Goal: Information Seeking & Learning: Learn about a topic

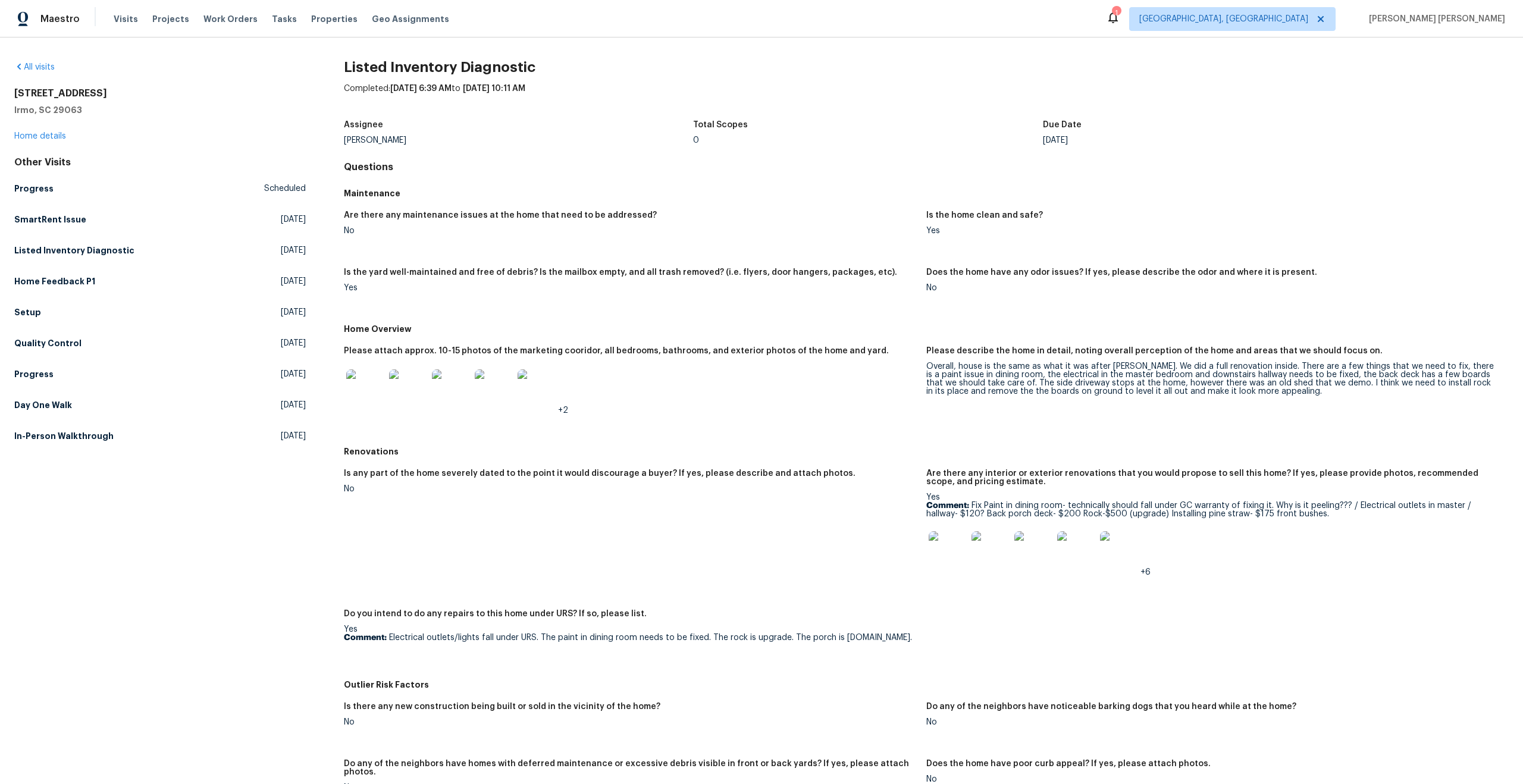
click at [369, 387] on img at bounding box center [365, 388] width 38 height 38
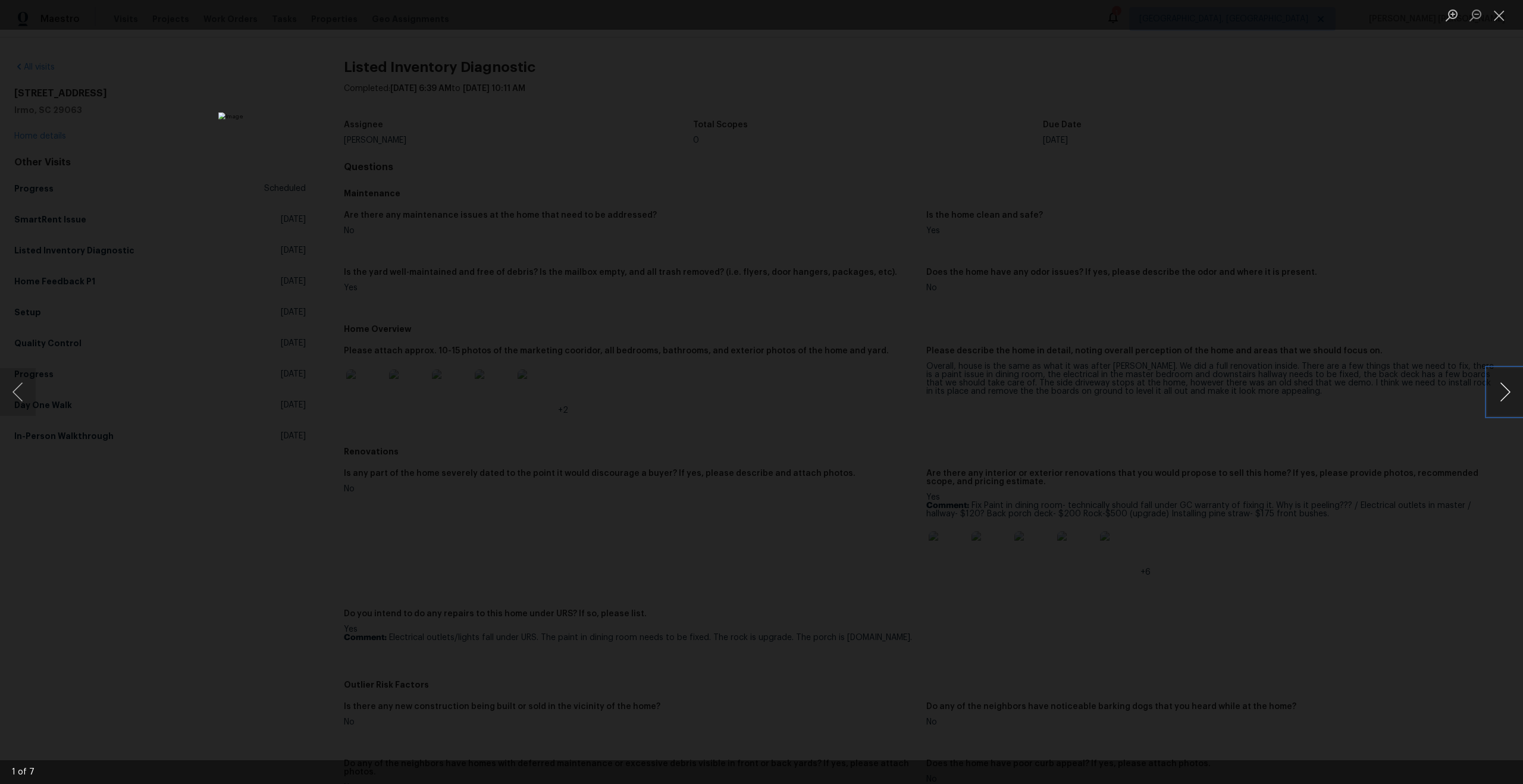
click at [1504, 415] on button "Next image" at bounding box center [1504, 392] width 35 height 47
click at [1504, 400] on button "Next image" at bounding box center [1504, 392] width 35 height 47
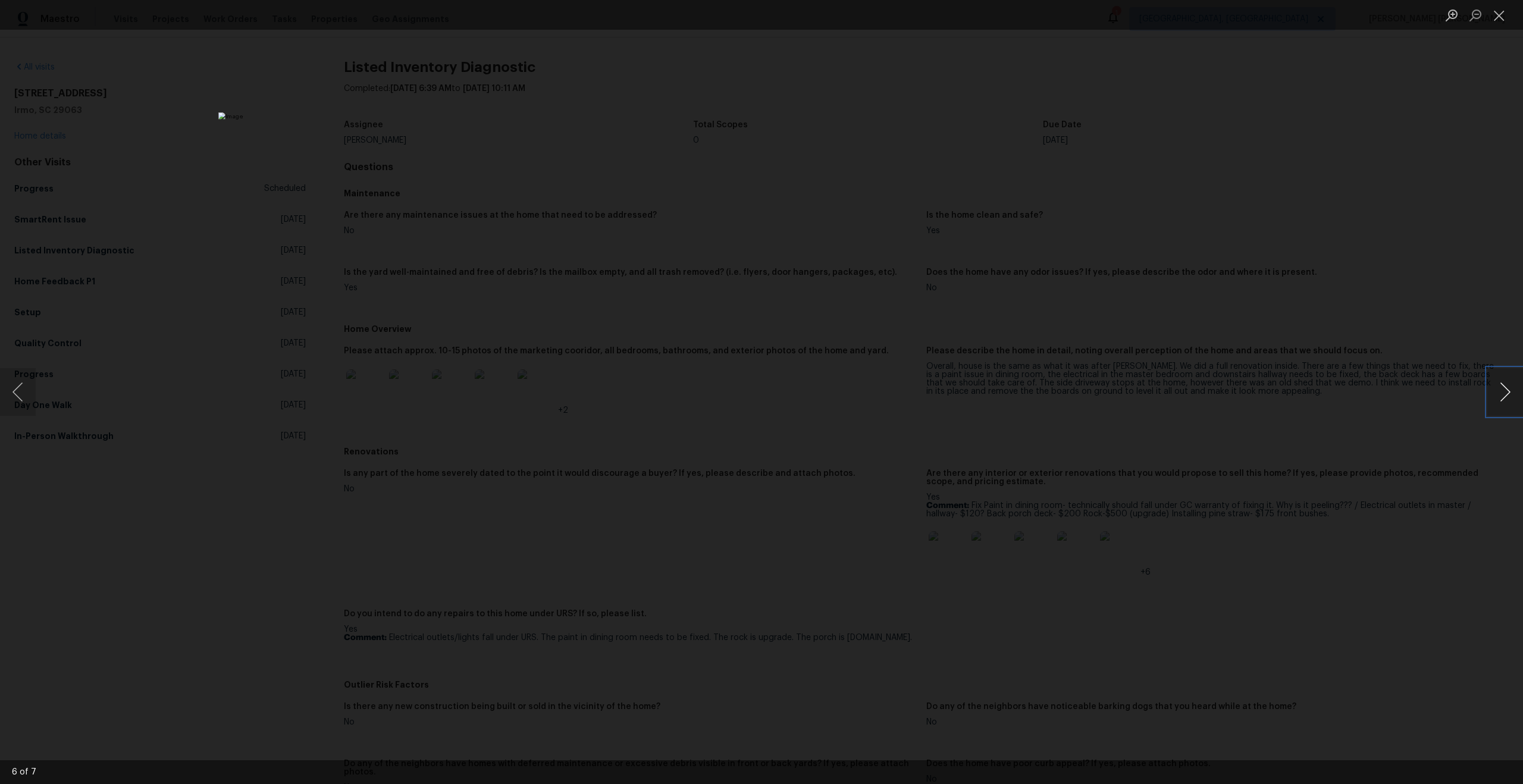
click at [1504, 400] on button "Next image" at bounding box center [1504, 392] width 35 height 47
click at [1265, 428] on div "Lightbox" at bounding box center [761, 392] width 1523 height 784
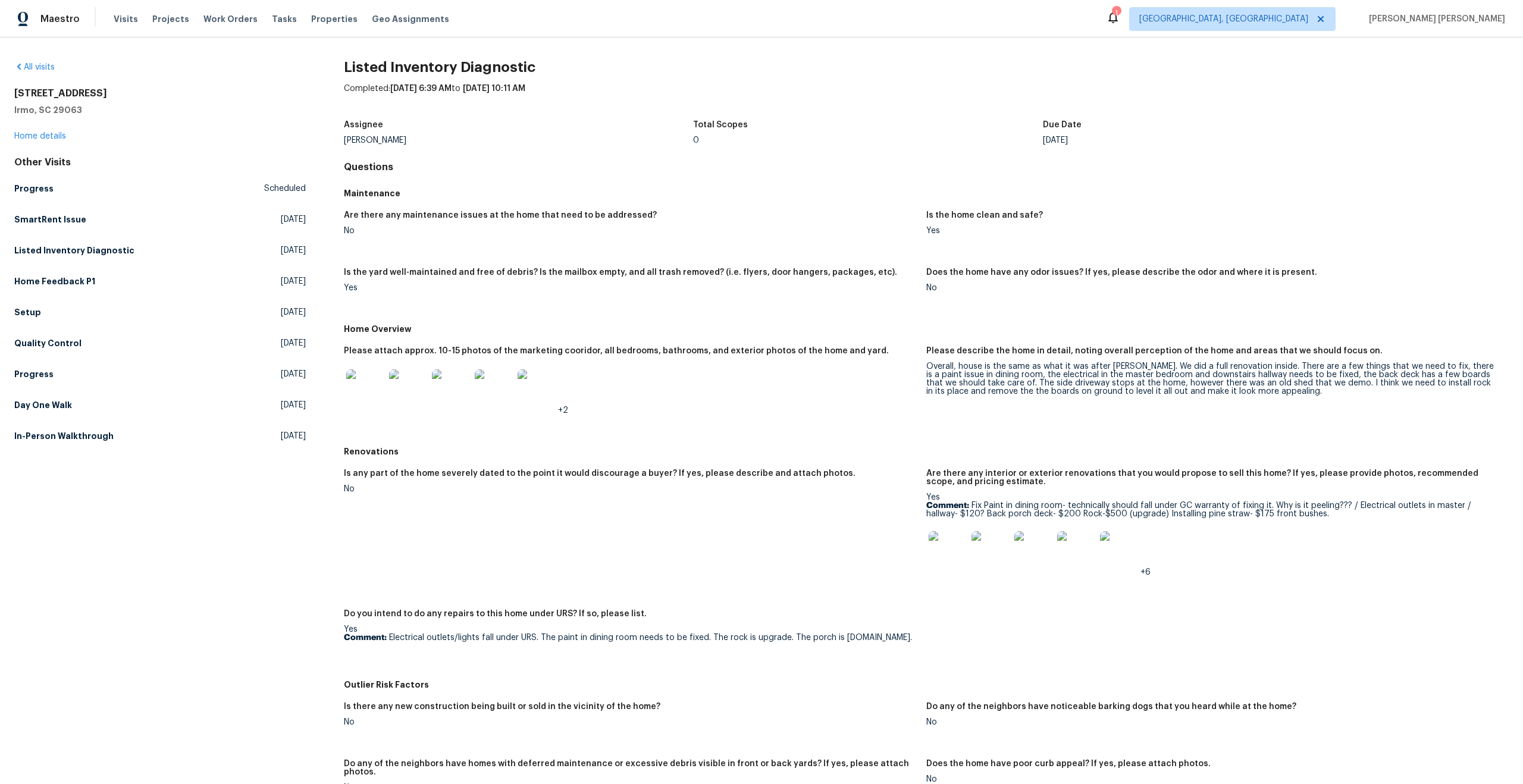
click at [1119, 397] on figure "Please describe the home in detail, noting overall perception of the home and a…" at bounding box center [1217, 390] width 582 height 87
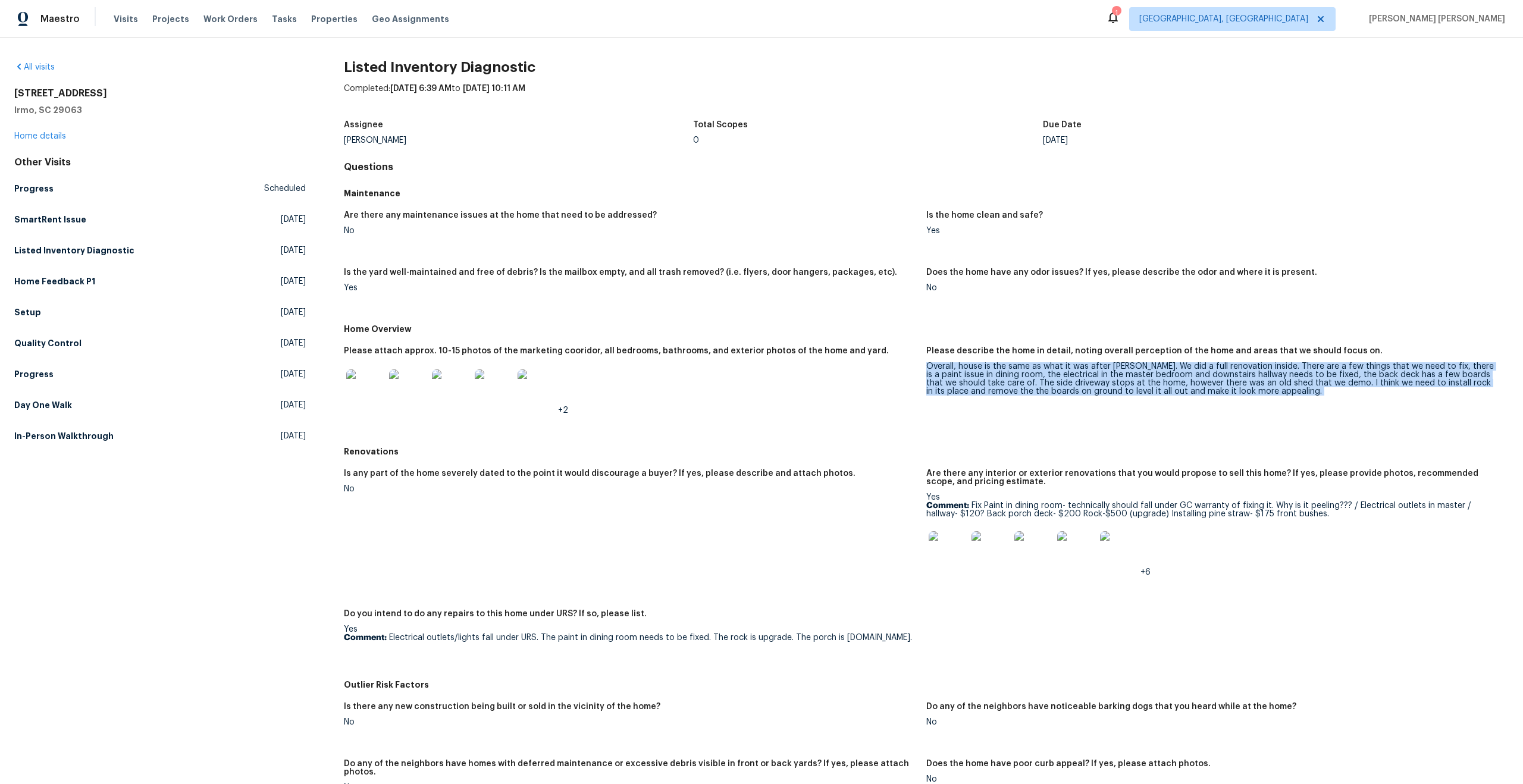
click at [1119, 397] on figure "Please describe the home in detail, noting overall perception of the home and a…" at bounding box center [1217, 390] width 582 height 87
